Goal: Transaction & Acquisition: Purchase product/service

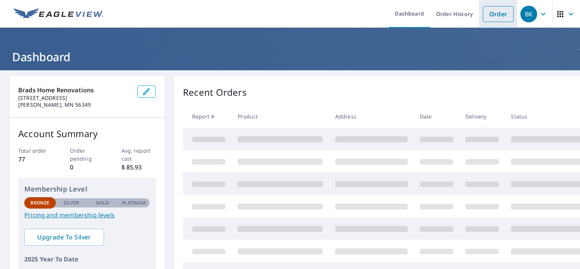
click at [490, 11] on link "Order" at bounding box center [498, 14] width 31 height 16
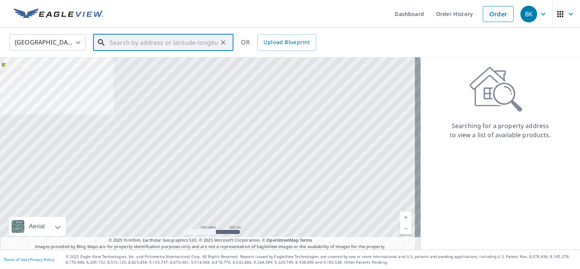
click at [170, 45] on input "text" at bounding box center [164, 42] width 108 height 21
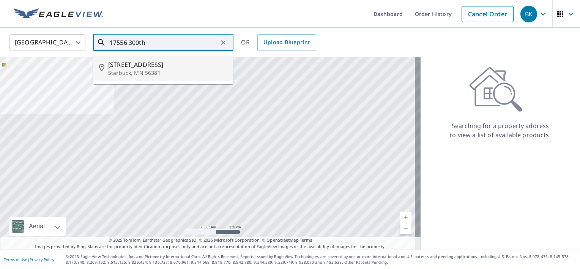
click at [164, 61] on span "[STREET_ADDRESS]" at bounding box center [167, 64] width 119 height 9
type input "[STREET_ADDRESS]"
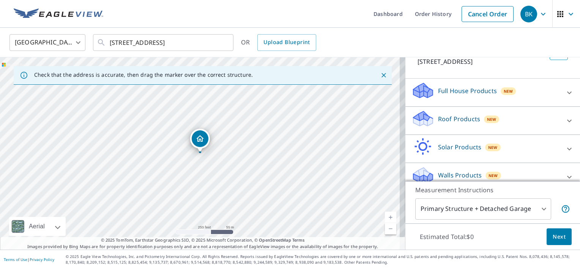
scroll to position [58, 0]
click at [464, 93] on p "Full House Products" at bounding box center [467, 90] width 59 height 9
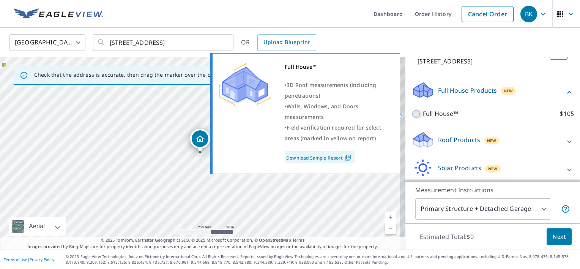
click at [412, 111] on input "Full House™ $105" at bounding box center [417, 113] width 11 height 9
checkbox input "true"
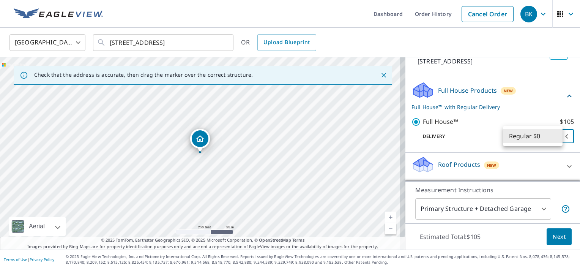
click at [542, 136] on body "BK BK Dashboard Order History Cancel Order BK [GEOGRAPHIC_DATA] [GEOGRAPHIC_DAT…" at bounding box center [290, 134] width 580 height 269
click at [542, 136] on li "Regular $0" at bounding box center [533, 136] width 60 height 14
click at [542, 136] on body "BK BK Dashboard Order History Cancel Order BK [GEOGRAPHIC_DATA] [GEOGRAPHIC_DAT…" at bounding box center [290, 134] width 580 height 269
click at [552, 236] on div at bounding box center [290, 134] width 580 height 269
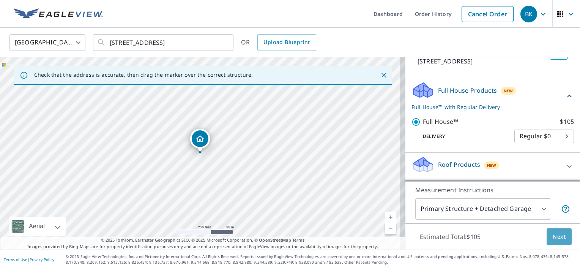
click at [553, 236] on span "Next" at bounding box center [559, 236] width 13 height 9
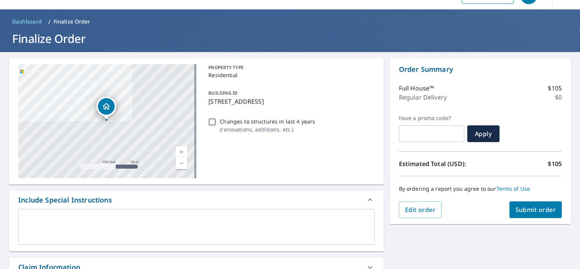
scroll to position [18, 0]
click at [538, 207] on span "Submit order" at bounding box center [536, 209] width 41 height 8
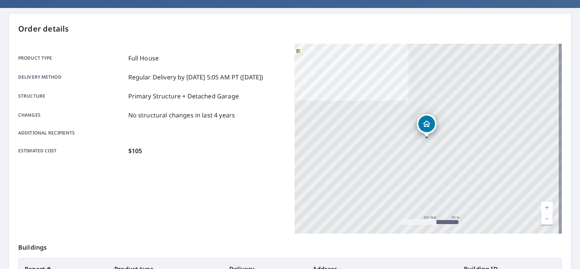
scroll to position [178, 0]
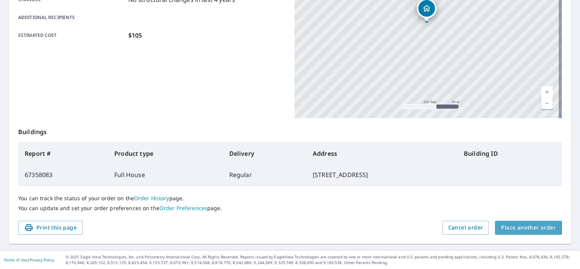
click at [501, 227] on span "Place another order" at bounding box center [528, 227] width 55 height 9
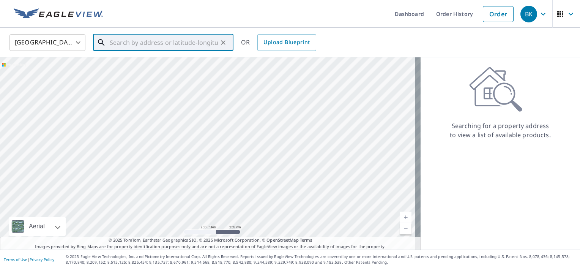
click at [128, 47] on input "text" at bounding box center [164, 42] width 108 height 21
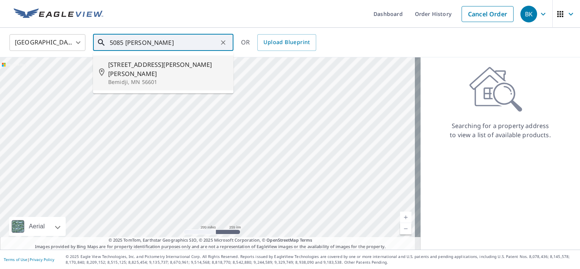
click at [128, 78] on p "Bemidji, MN 56601" at bounding box center [167, 82] width 119 height 8
type input "[STREET_ADDRESS][PERSON_NAME][PERSON_NAME]"
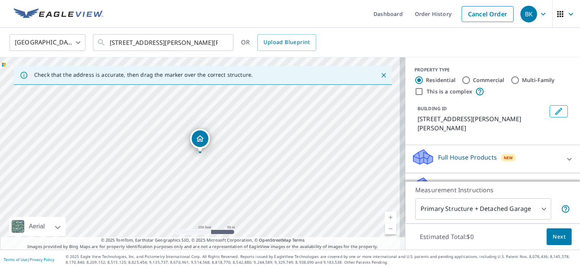
click at [459, 181] on p "Roof Products" at bounding box center [459, 185] width 42 height 9
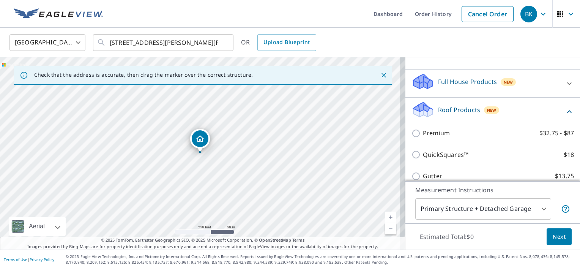
scroll to position [76, 0]
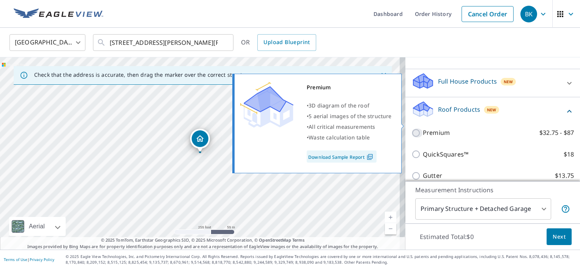
click at [412, 128] on input "Premium $32.75 - $87" at bounding box center [417, 132] width 11 height 9
checkbox input "true"
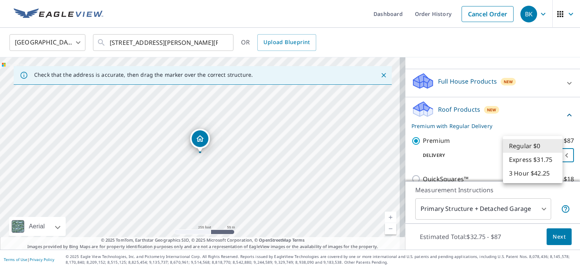
click at [530, 149] on body "BK BK Dashboard Order History Cancel Order BK [GEOGRAPHIC_DATA] [GEOGRAPHIC_DAT…" at bounding box center [290, 134] width 580 height 269
click at [530, 159] on li "Express $31.75" at bounding box center [533, 160] width 60 height 14
type input "4"
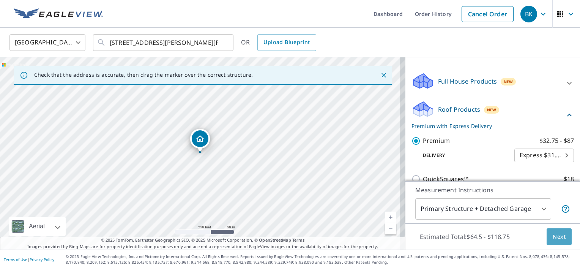
click at [553, 234] on span "Next" at bounding box center [559, 236] width 13 height 9
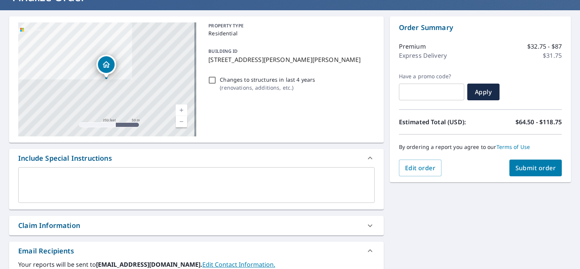
scroll to position [61, 0]
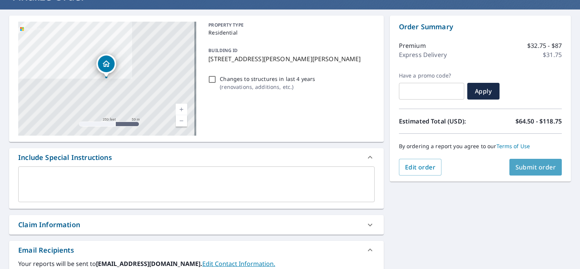
click at [509, 169] on button "Submit order" at bounding box center [535, 167] width 53 height 17
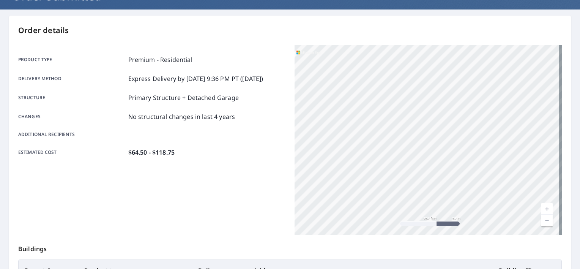
drag, startPoint x: 507, startPoint y: 169, endPoint x: 339, endPoint y: -2, distance: 240.0
click at [339, 0] on html "BK BK Dashboard Order History Order BK Order Submitted Order details Product ty…" at bounding box center [290, 134] width 580 height 269
